Goal: Find specific page/section: Find specific page/section

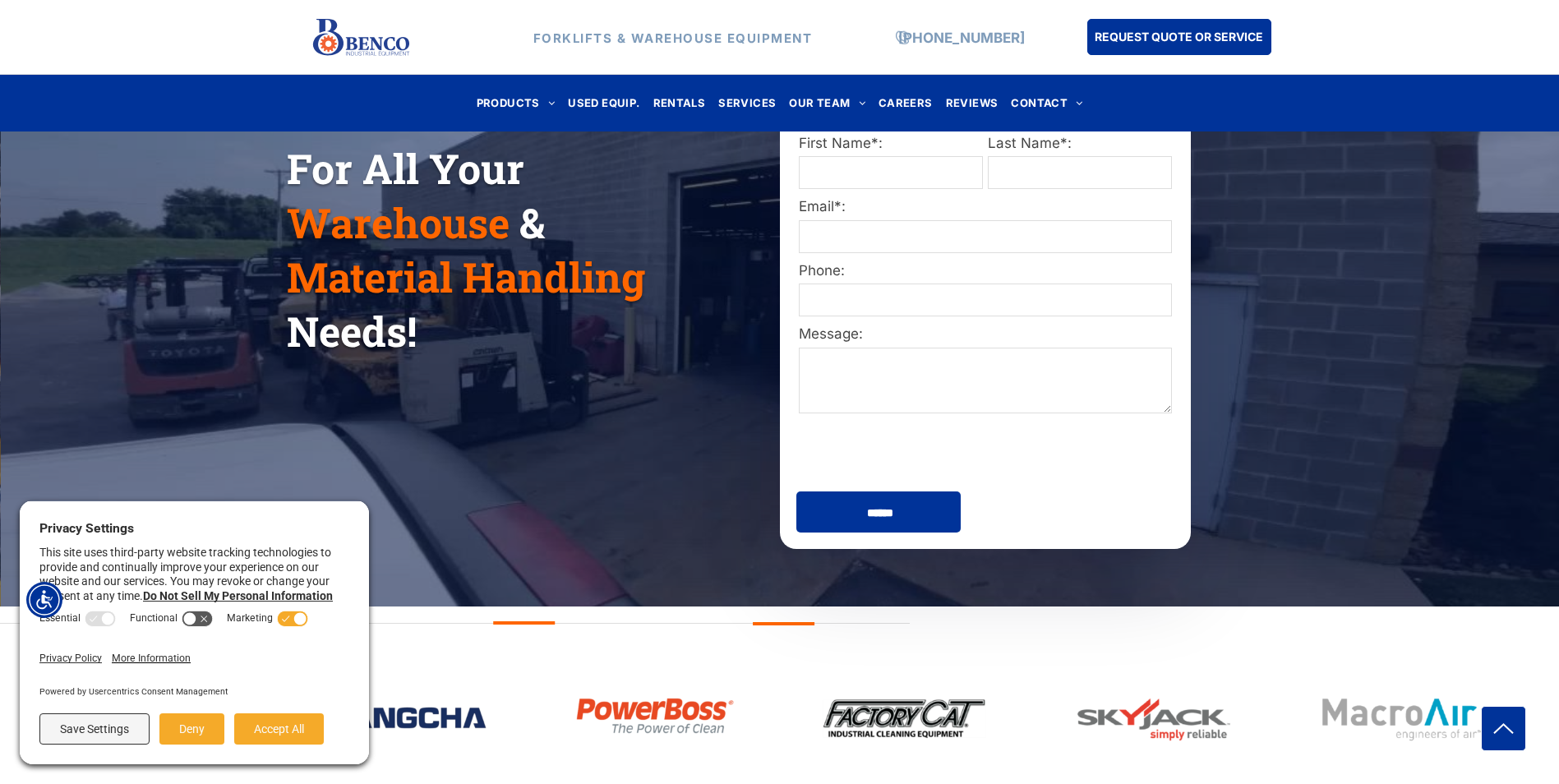
scroll to position [411, 0]
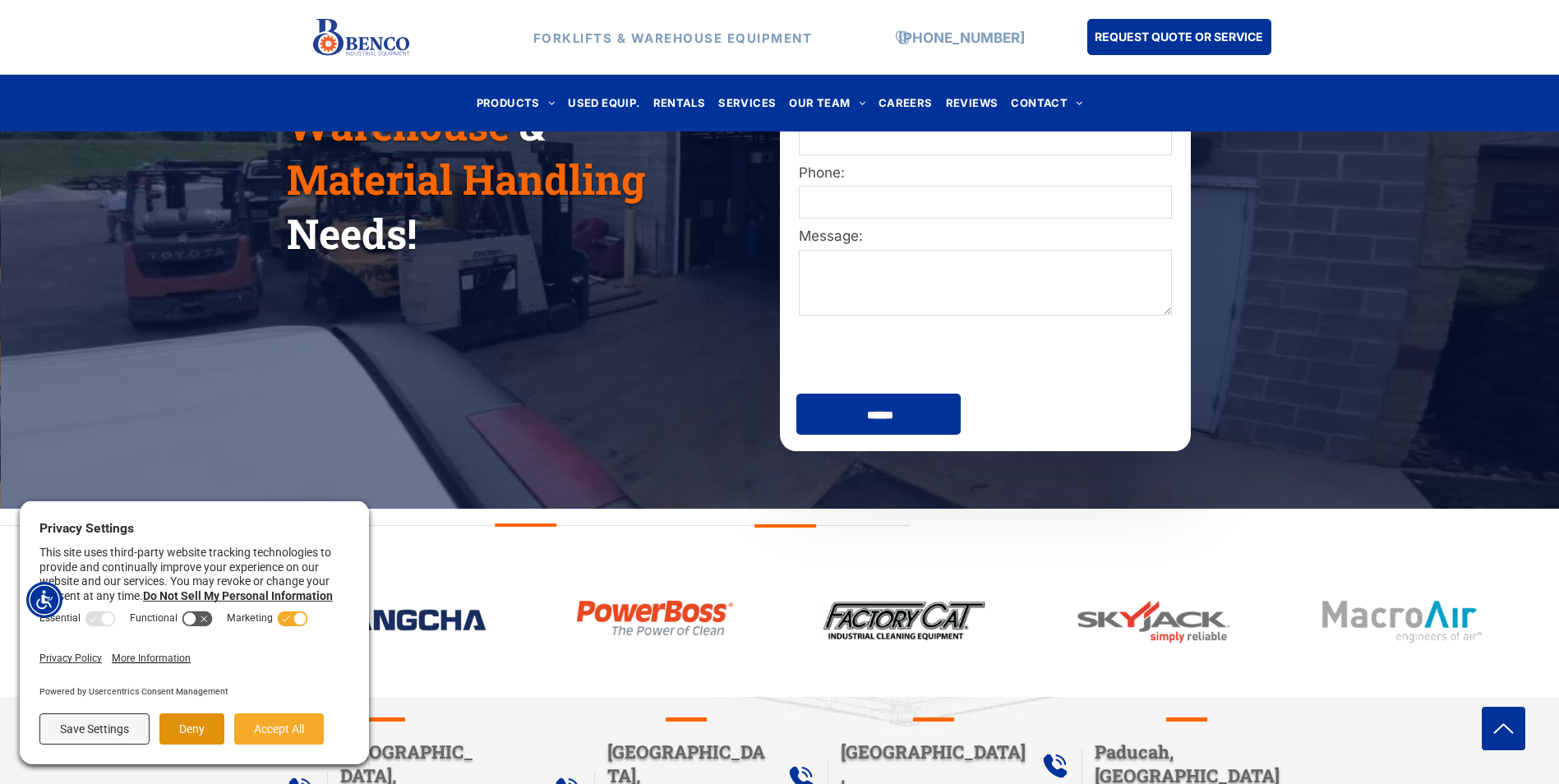
click at [193, 729] on button "Deny" at bounding box center [192, 729] width 65 height 31
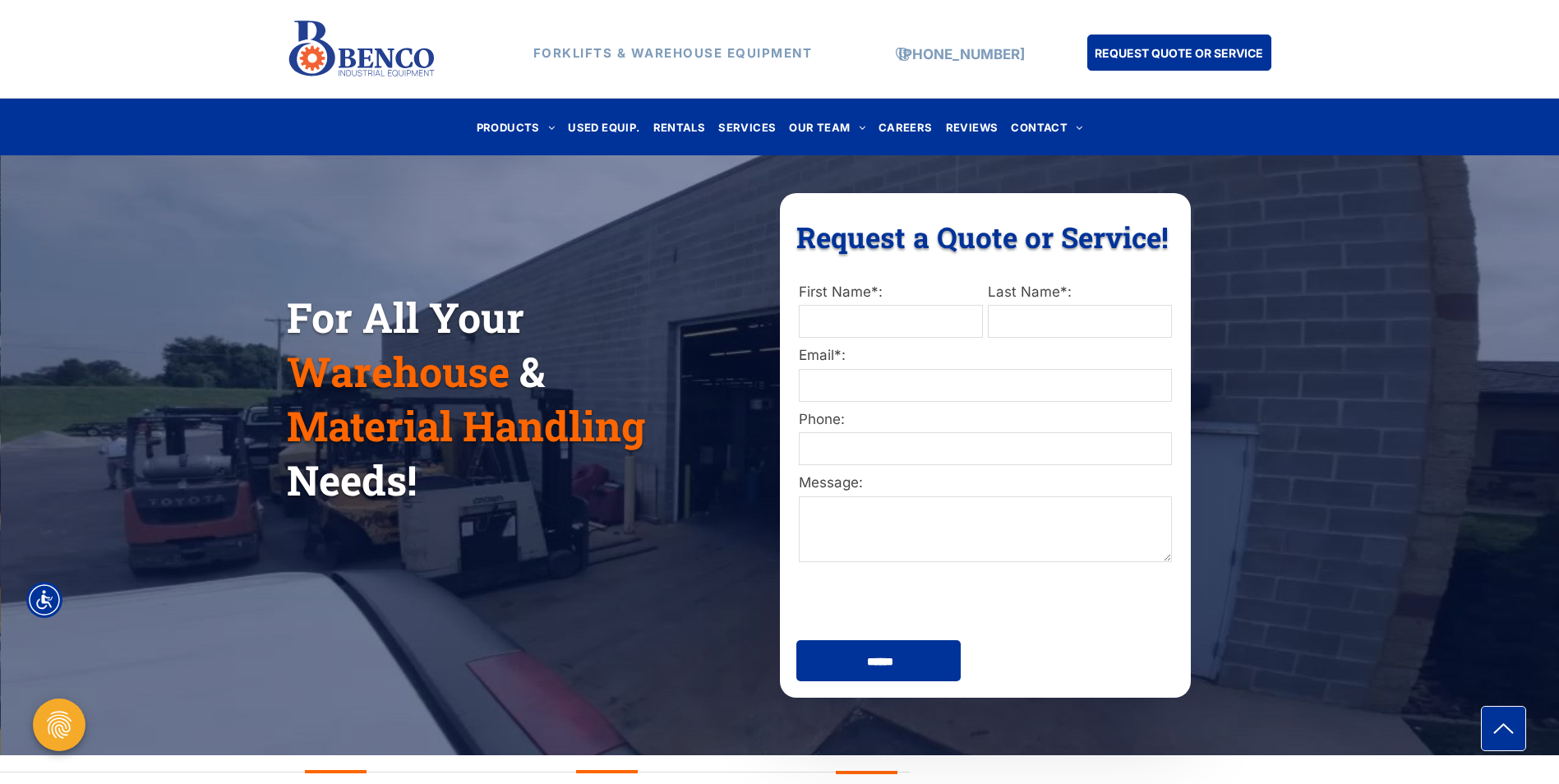
scroll to position [0, 0]
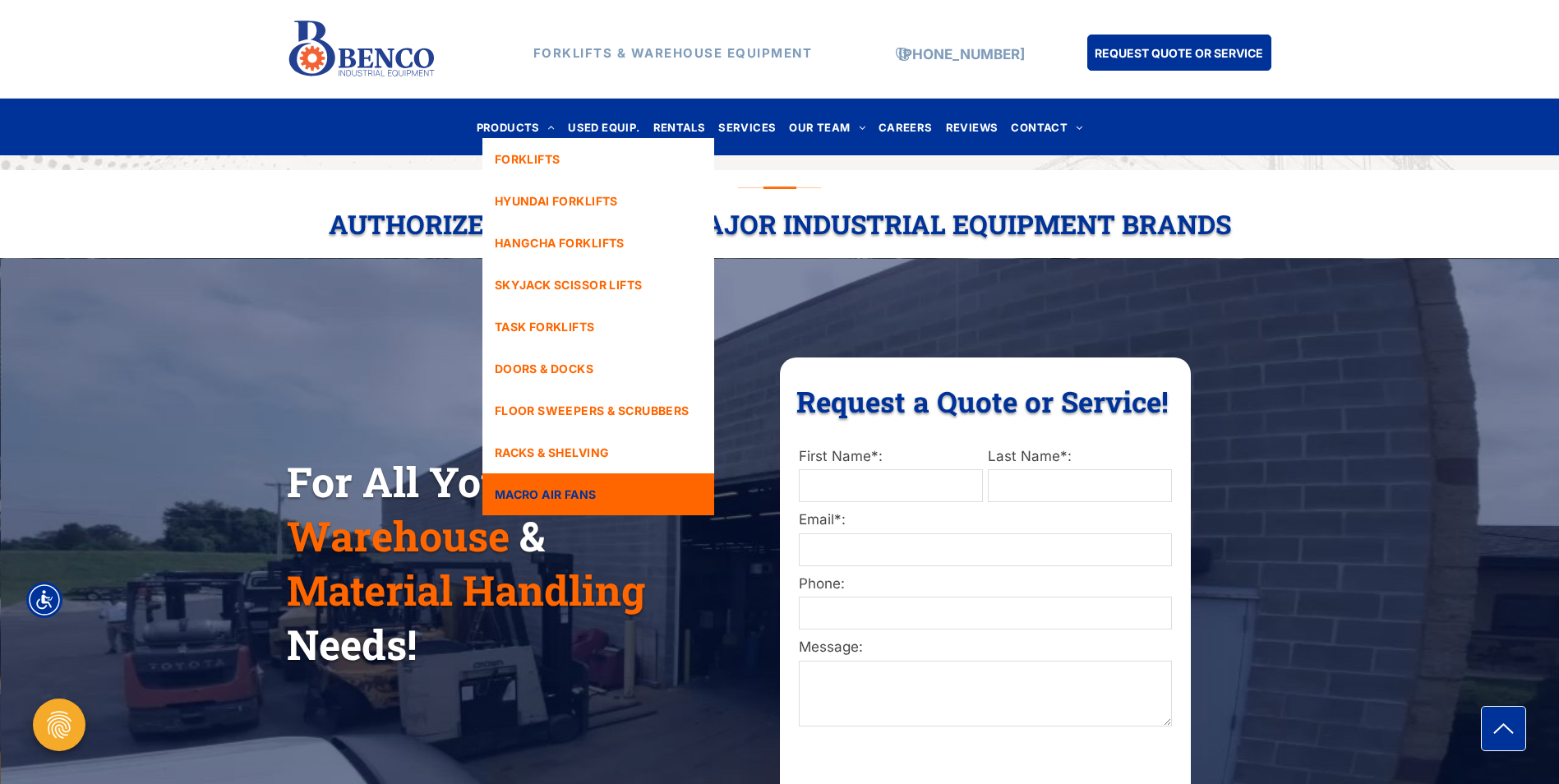
click at [621, 479] on link "MACRO AIR FANS" at bounding box center [598, 494] width 232 height 42
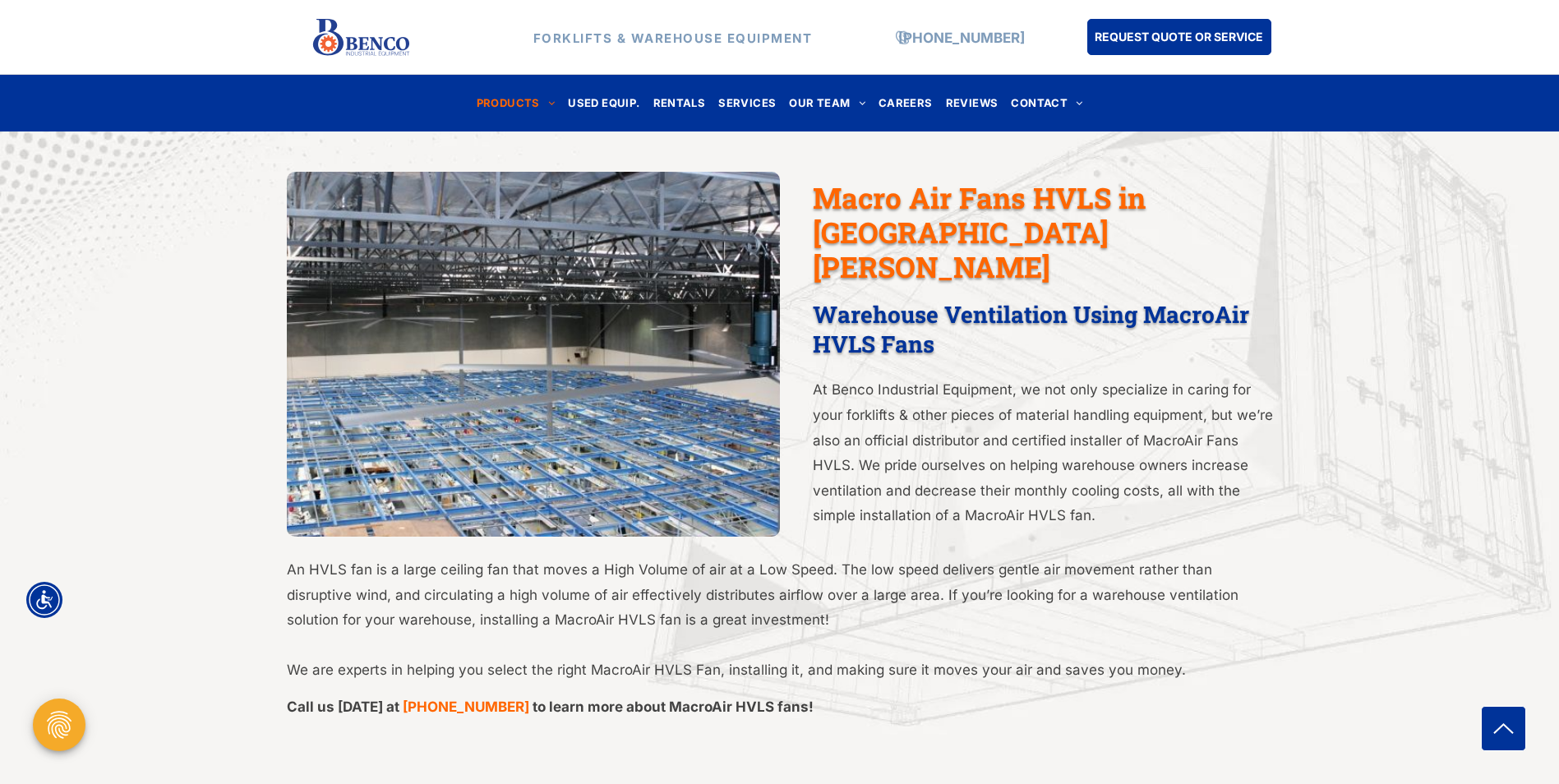
scroll to position [344, 0]
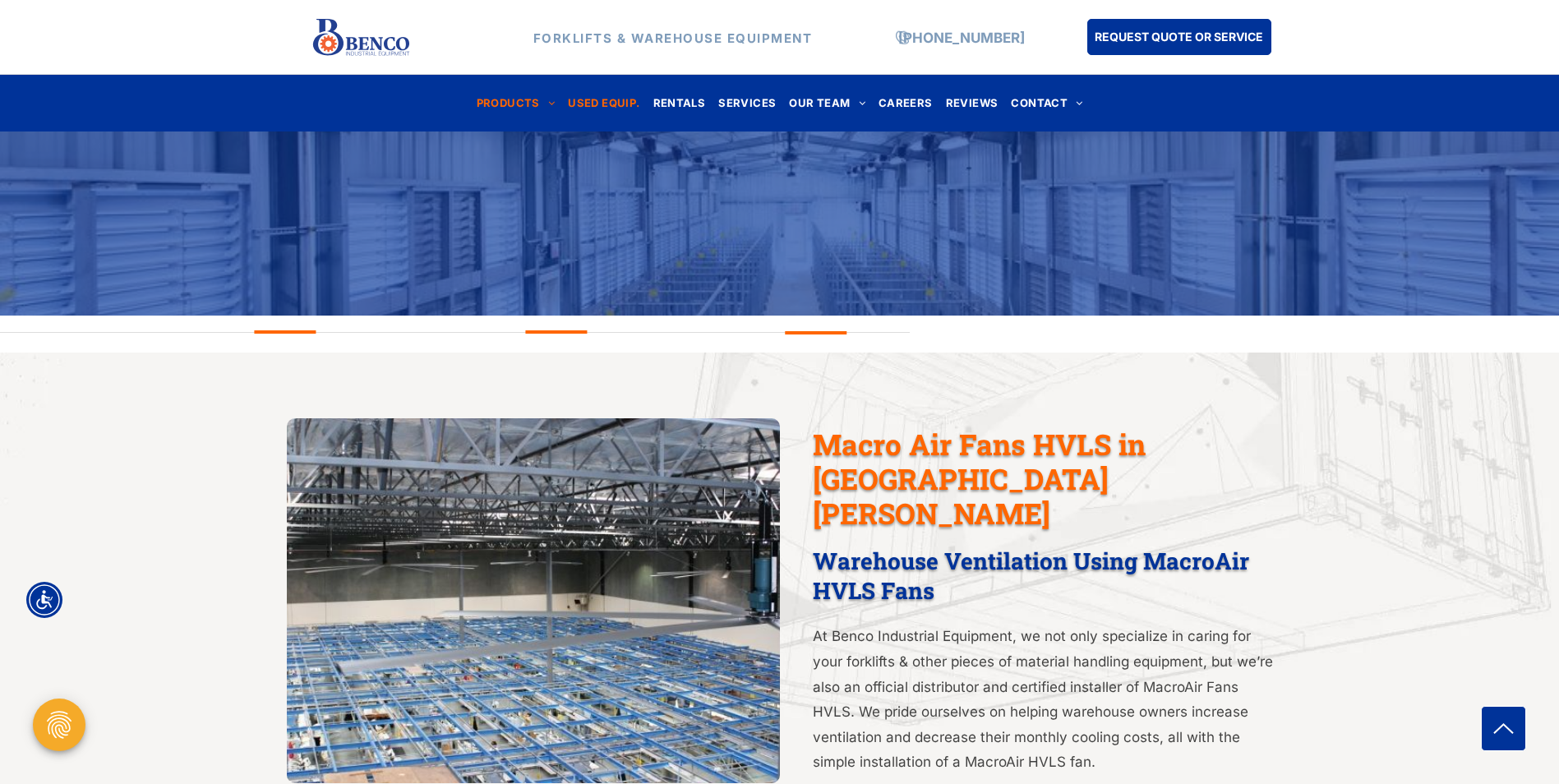
click at [616, 104] on span "USED EQUIP." at bounding box center [603, 102] width 72 height 22
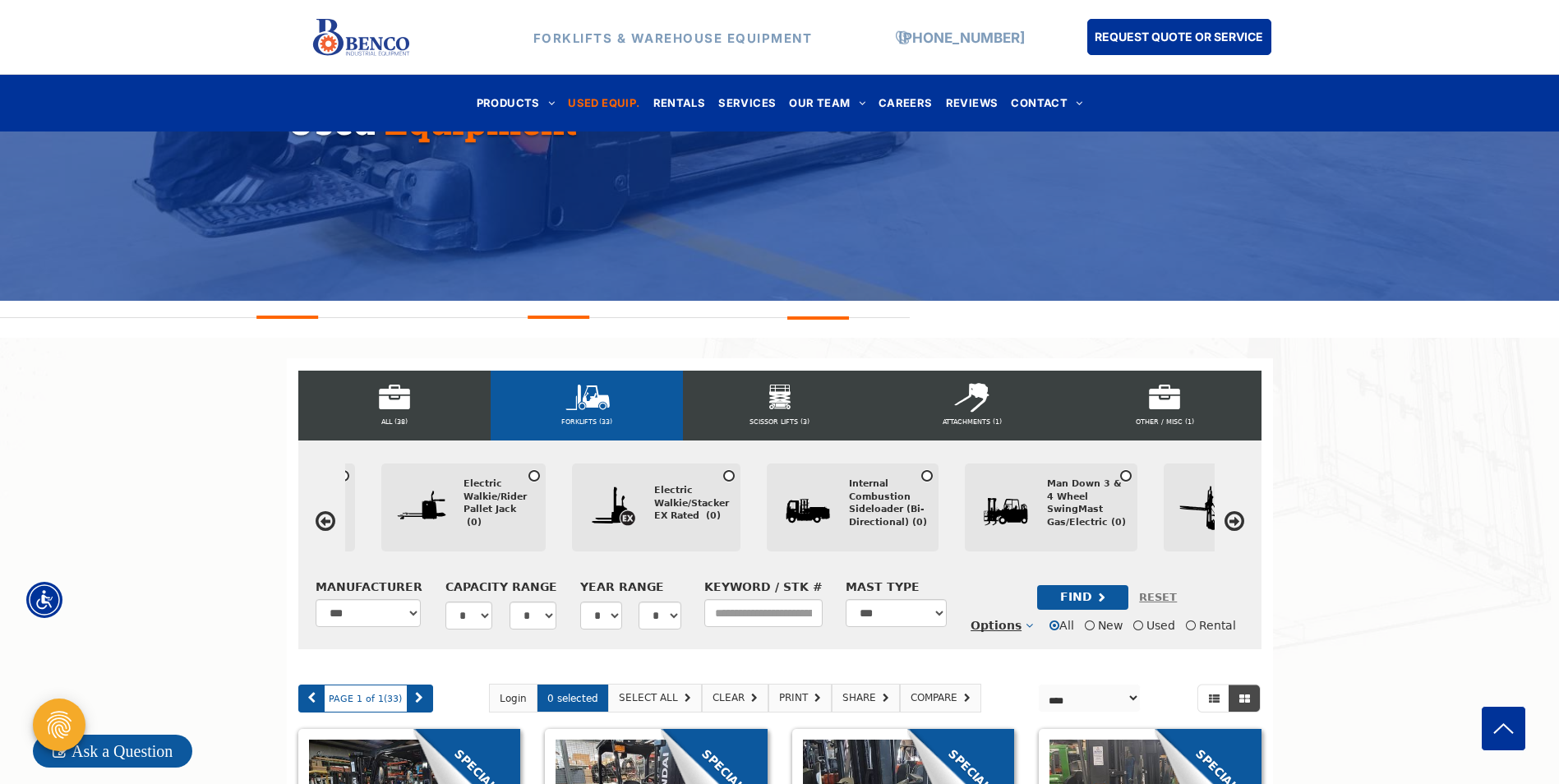
scroll to position [0, 4237]
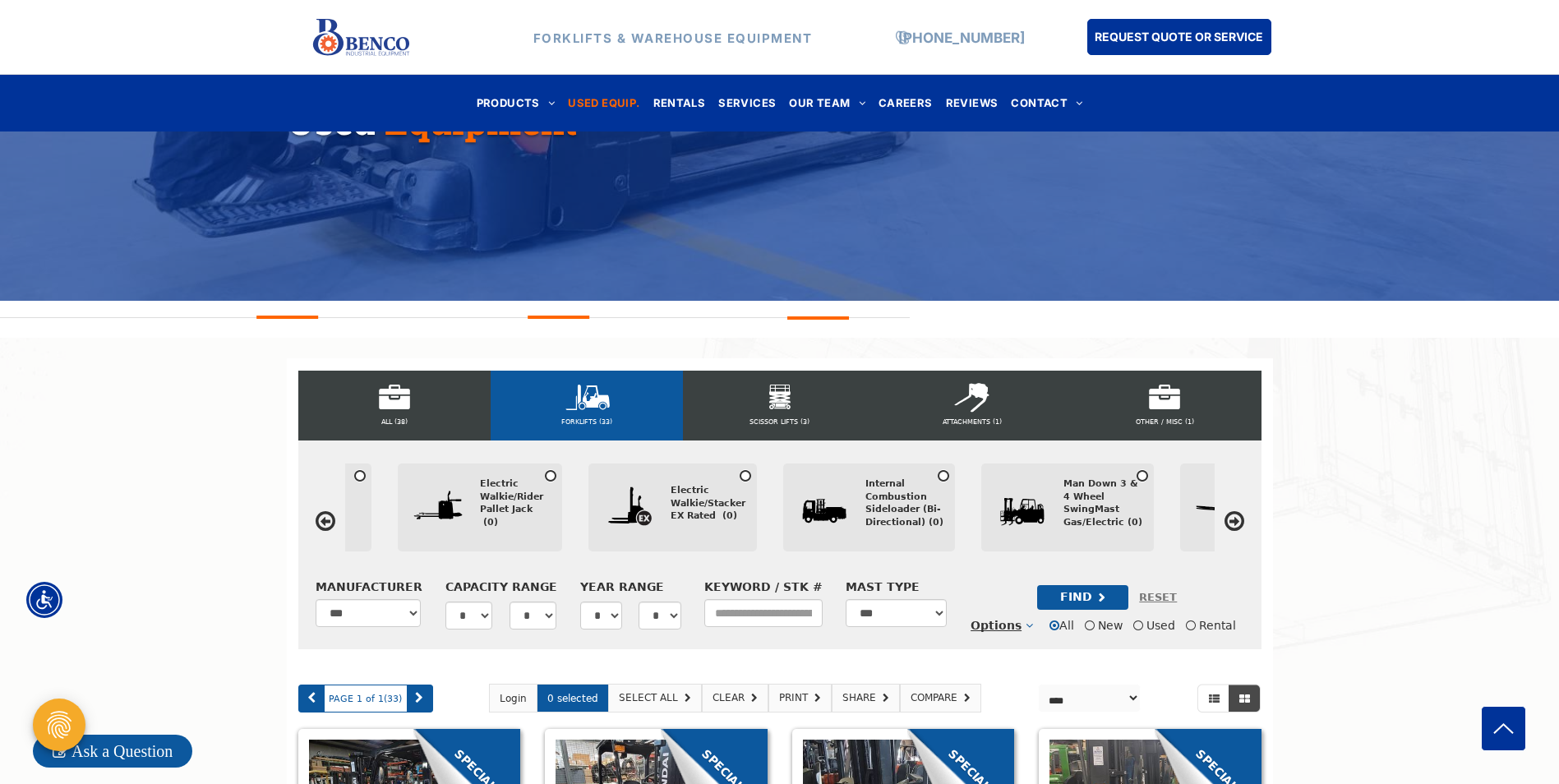
click at [351, 555] on div "Pneumatic Tire 4 Wheel Sit Down (8) Cushion Tire 4 Wheel Sit Down (Indoor Wareh…" at bounding box center [780, 509] width 869 height 92
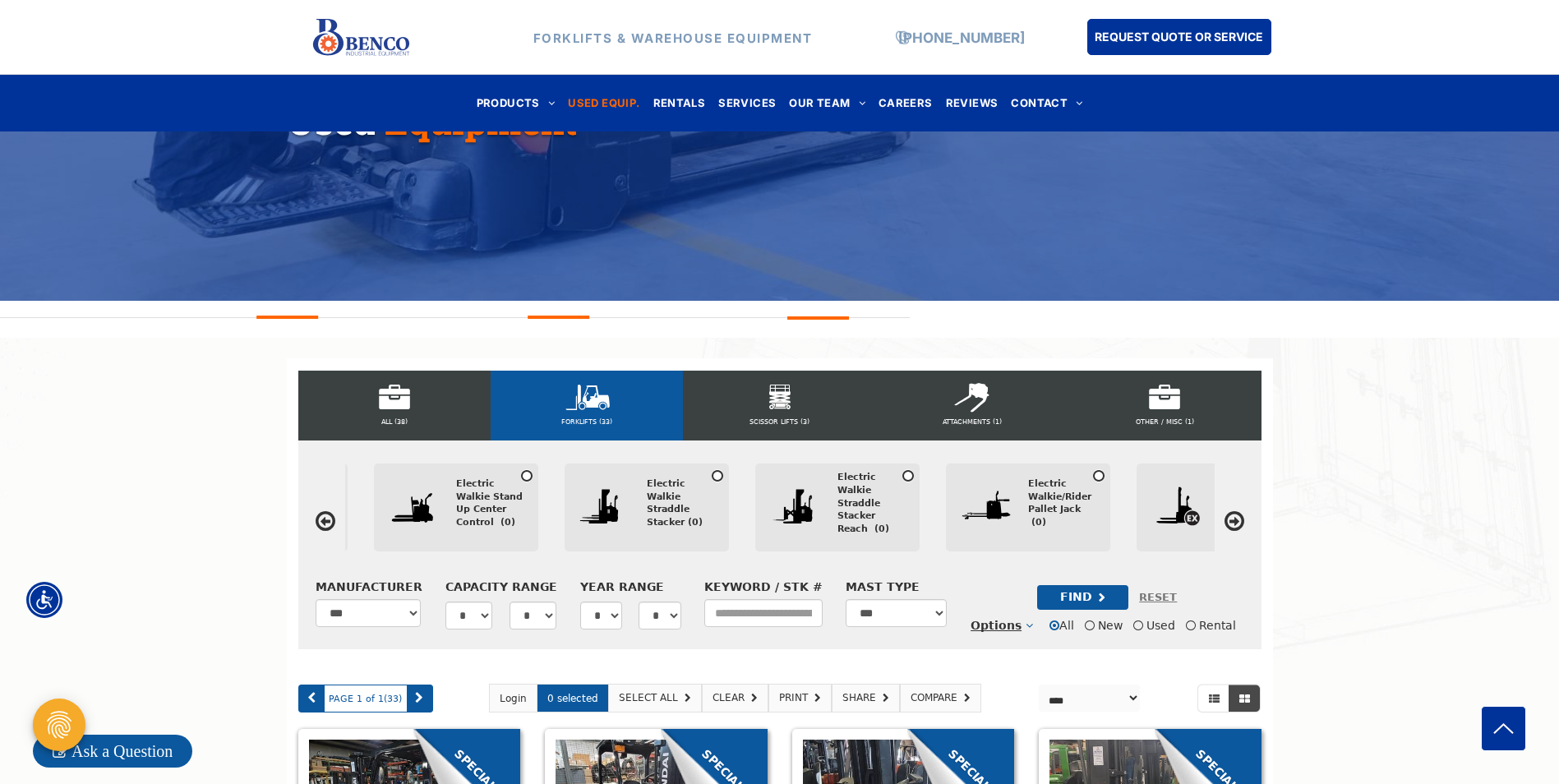
scroll to position [0, 3678]
